Goal: Task Accomplishment & Management: Use online tool/utility

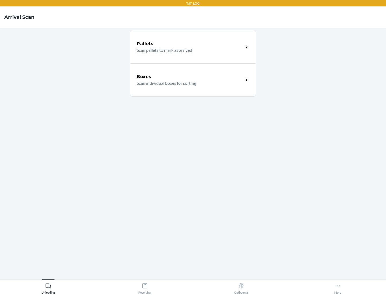
click at [190, 77] on div "Boxes" at bounding box center [190, 76] width 107 height 6
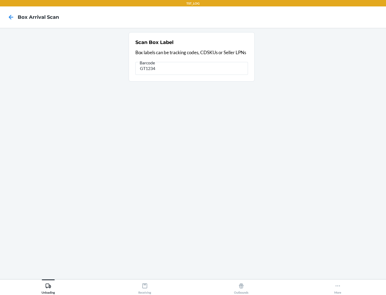
type input "GT1234"
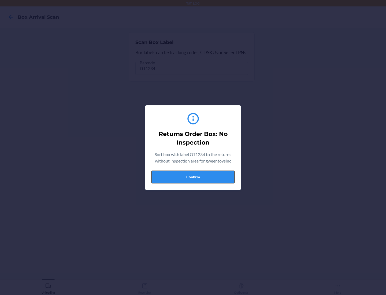
click at [193, 177] on button "Confirm" at bounding box center [192, 176] width 83 height 13
